Goal: Transaction & Acquisition: Purchase product/service

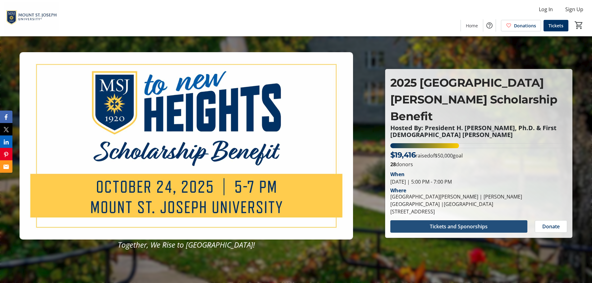
click at [441, 223] on span "Tickets and Sponorships" at bounding box center [459, 226] width 58 height 7
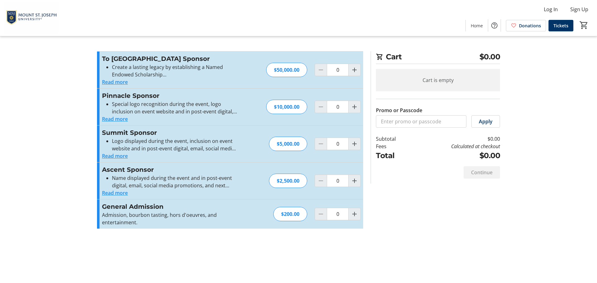
click at [284, 214] on div "$200.00" at bounding box center [290, 214] width 34 height 14
click at [353, 216] on mat-icon "Increment by one" at bounding box center [354, 214] width 7 height 7
type input "1"
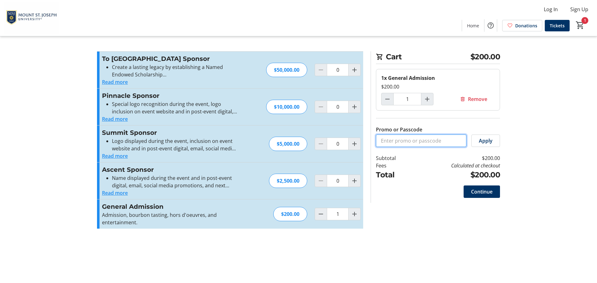
click at [400, 141] on input "Promo or Passcode" at bounding box center [421, 141] width 90 height 12
type input "GOLIONS"
click at [488, 139] on span "Apply" at bounding box center [486, 140] width 14 height 7
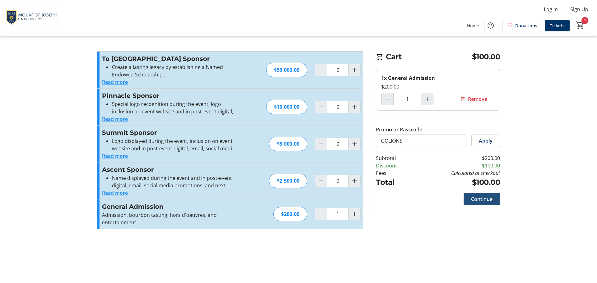
click at [475, 199] on span "Continue" at bounding box center [481, 199] width 21 height 7
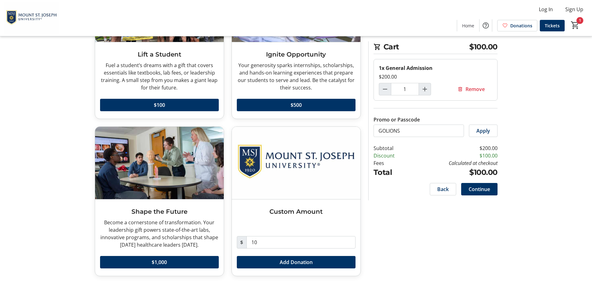
scroll to position [101, 0]
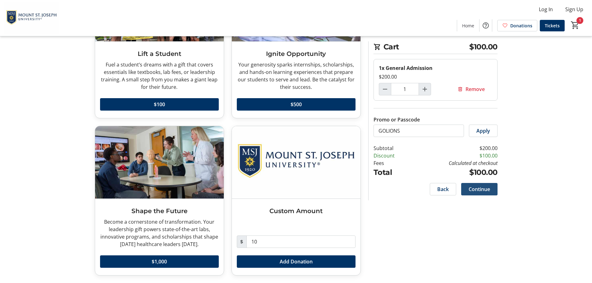
click at [479, 186] on span "Continue" at bounding box center [479, 189] width 21 height 7
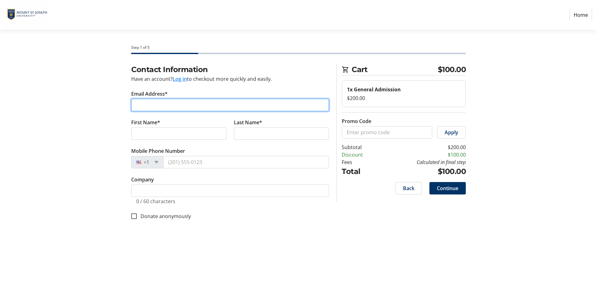
click at [206, 107] on input "Email Address*" at bounding box center [230, 105] width 198 height 12
type input "[PERSON_NAME][EMAIL_ADDRESS][PERSON_NAME][DOMAIN_NAME]"
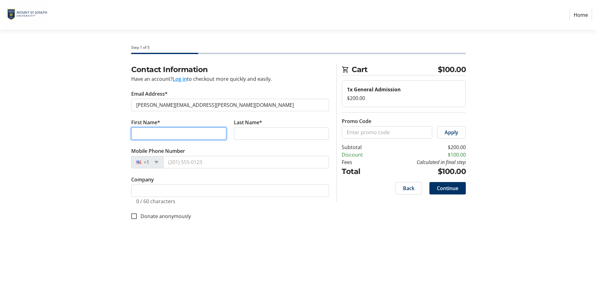
type input "[PERSON_NAME]"
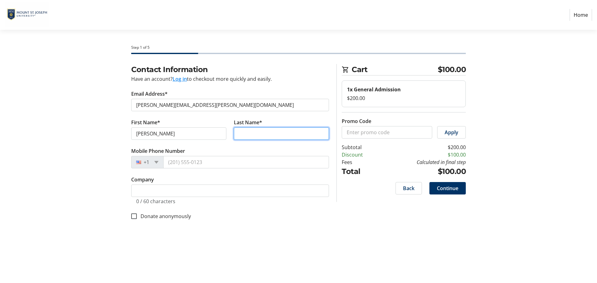
type input "[PERSON_NAME]"
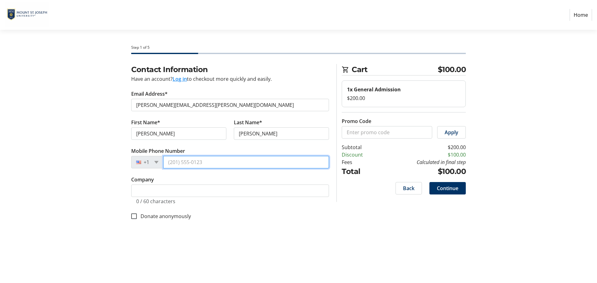
type input "[PHONE_NUMBER]"
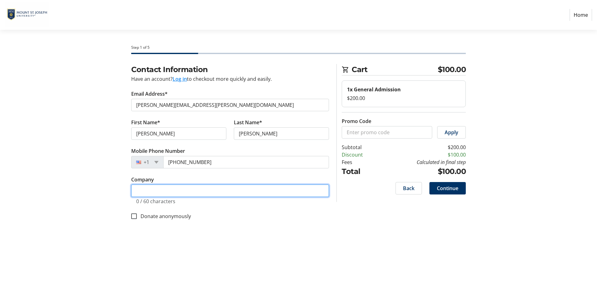
type input "[GEOGRAPHIC_DATA][PERSON_NAME]"
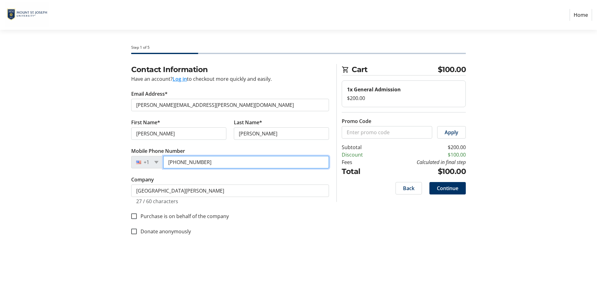
drag, startPoint x: 214, startPoint y: 162, endPoint x: 201, endPoint y: 161, distance: 12.8
click at [201, 161] on input "[PHONE_NUMBER]" at bounding box center [246, 162] width 166 height 12
type input "[PHONE_NUMBER]"
click at [443, 186] on span "Continue" at bounding box center [447, 188] width 21 height 7
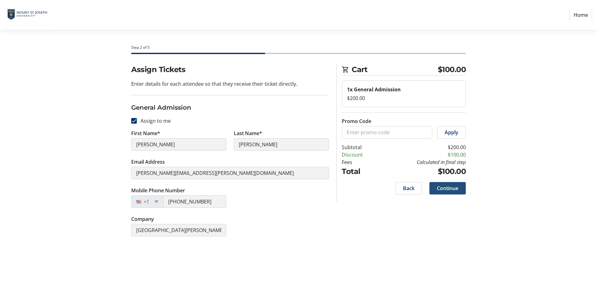
click at [439, 188] on span "Continue" at bounding box center [447, 188] width 21 height 7
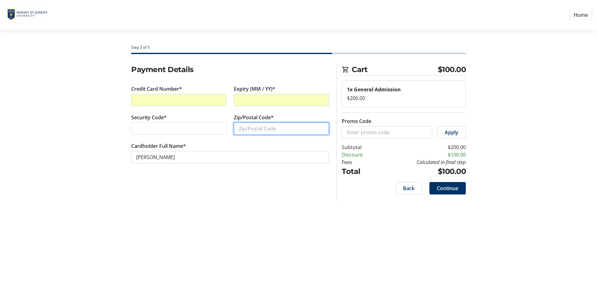
click at [241, 126] on input "Zip/Postal Code*" at bounding box center [281, 129] width 95 height 12
type input "45238"
click at [138, 132] on div at bounding box center [178, 129] width 95 height 12
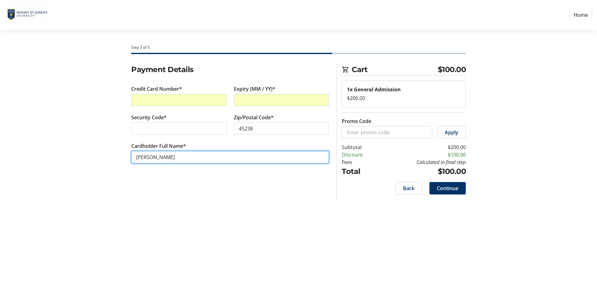
click at [136, 157] on input "[PERSON_NAME]" at bounding box center [230, 157] width 198 height 12
type input "[PERSON_NAME] [PERSON_NAME]"
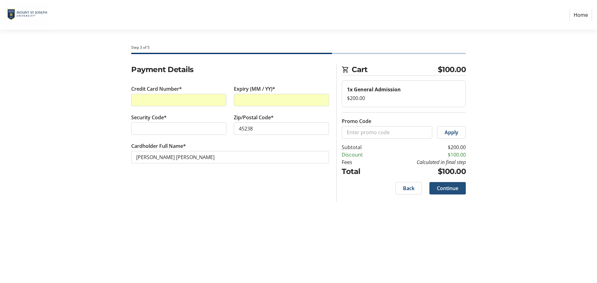
click at [449, 188] on span "Continue" at bounding box center [447, 188] width 21 height 7
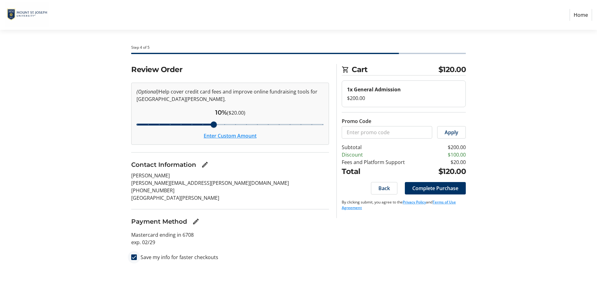
click at [131, 258] on div at bounding box center [134, 257] width 15 height 15
checkbox input "false"
click at [230, 138] on button "Enter Custom Amount" at bounding box center [230, 135] width 53 height 7
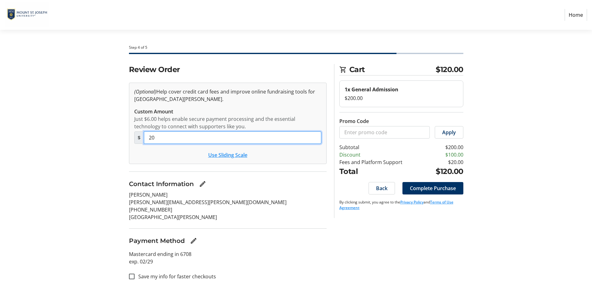
drag, startPoint x: 187, startPoint y: 142, endPoint x: 144, endPoint y: 142, distance: 42.6
click at [144, 142] on input "20" at bounding box center [233, 138] width 178 height 12
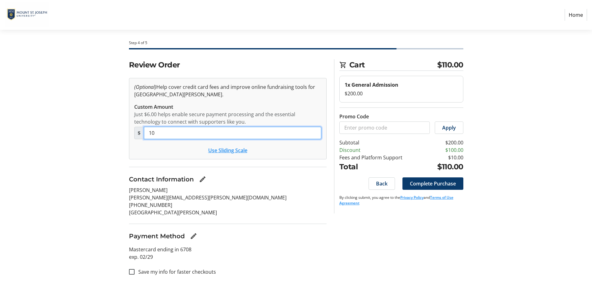
type input "10"
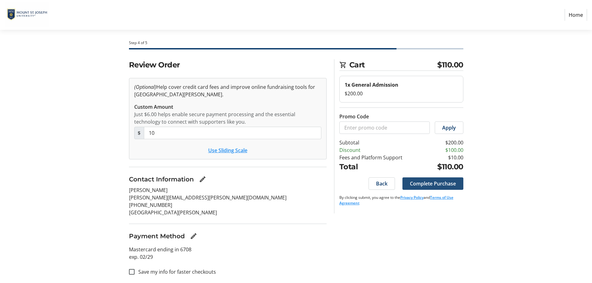
click at [423, 184] on span "Complete Purchase" at bounding box center [433, 183] width 46 height 7
